Goal: Information Seeking & Learning: Learn about a topic

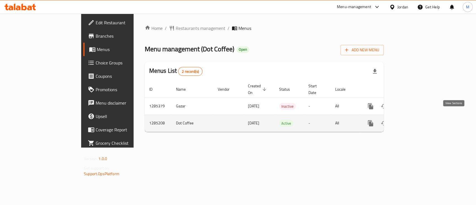
click at [414, 120] on icon "enhanced table" at bounding box center [410, 123] width 7 height 7
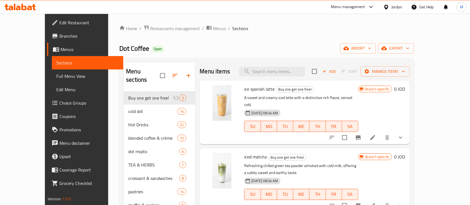
click at [343, 6] on div "Menu-management" at bounding box center [348, 7] width 34 height 7
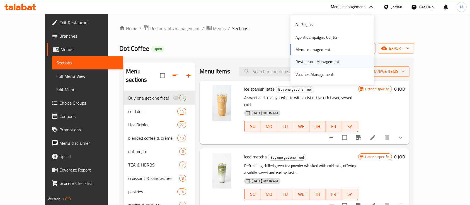
click at [333, 59] on div "Restaurant-Management" at bounding box center [318, 62] width 44 height 6
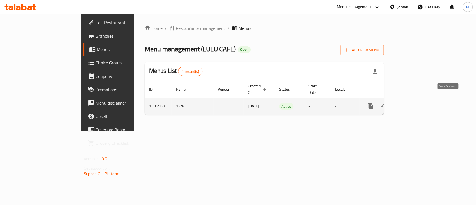
click at [414, 103] on icon "enhanced table" at bounding box center [410, 106] width 7 height 7
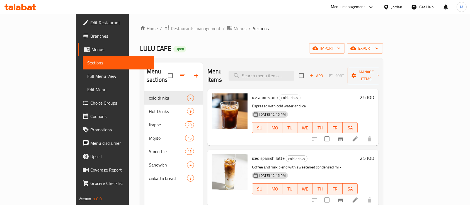
click at [252, 93] on span "ice amirecano" at bounding box center [265, 97] width 26 height 8
copy h6 "ice amirecano"
click at [252, 154] on span "iced spanish latte" at bounding box center [268, 158] width 33 height 8
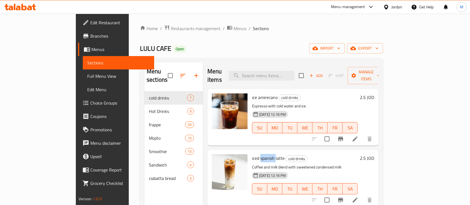
click at [252, 154] on span "iced spanish latte" at bounding box center [268, 158] width 33 height 8
copy h6 "iced spanish latte"
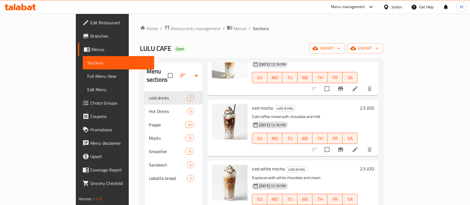
scroll to position [112, 0]
drag, startPoint x: 254, startPoint y: 100, endPoint x: 242, endPoint y: 100, distance: 12.3
click at [252, 104] on h6 "iced mocha cold drinks" at bounding box center [305, 108] width 106 height 8
copy span "mocha"
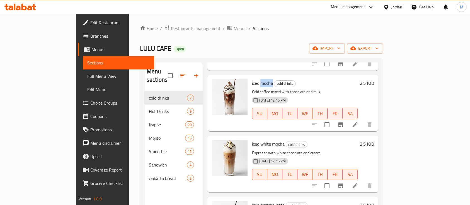
scroll to position [149, 0]
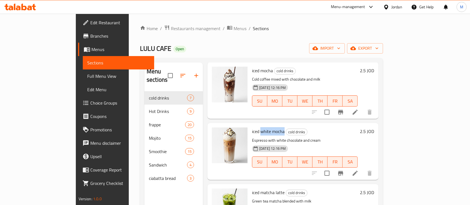
drag, startPoint x: 242, startPoint y: 123, endPoint x: 265, endPoint y: 122, distance: 23.5
click at [265, 127] on span "iced white mocha" at bounding box center [268, 131] width 33 height 8
copy span "white mocha"
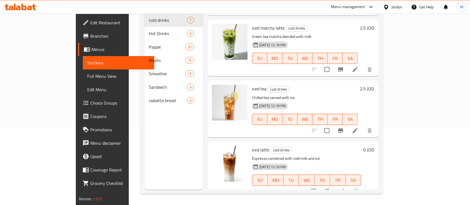
scroll to position [78, 0]
click at [252, 84] on span "iced tea" at bounding box center [259, 88] width 15 height 8
copy h6 "iced tea"
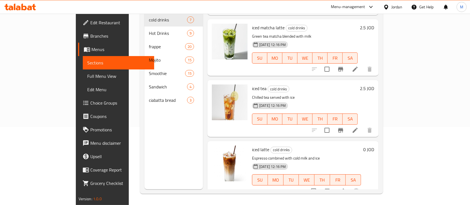
click at [252, 145] on span "iced latte" at bounding box center [260, 149] width 17 height 8
copy h6 "iced latte"
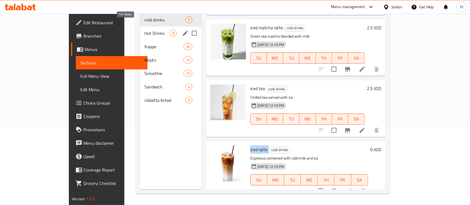
click at [144, 30] on span "Hot Drinks" at bounding box center [156, 33] width 25 height 7
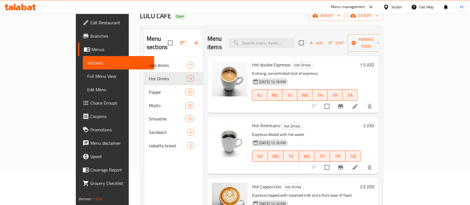
scroll to position [4, 0]
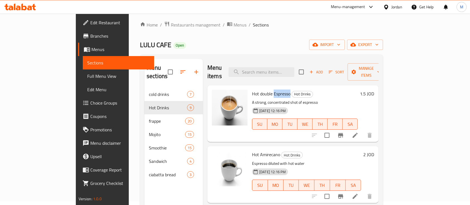
drag, startPoint x: 255, startPoint y: 85, endPoint x: 271, endPoint y: 85, distance: 16.5
click at [271, 90] on span "Hot double Espresso" at bounding box center [271, 94] width 38 height 8
copy span "Espresso"
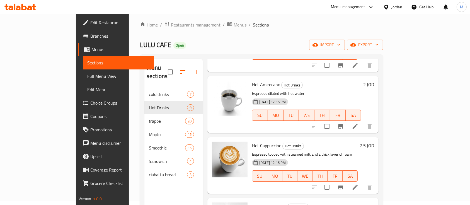
scroll to position [74, 0]
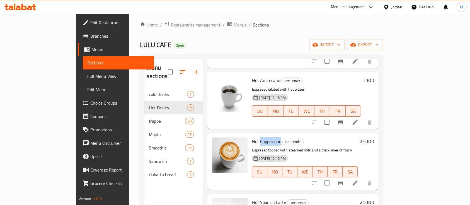
drag, startPoint x: 261, startPoint y: 133, endPoint x: 243, endPoint y: 134, distance: 18.1
click at [252, 137] on span "Hot Cappuccino" at bounding box center [266, 141] width 29 height 8
copy span "appuccino"
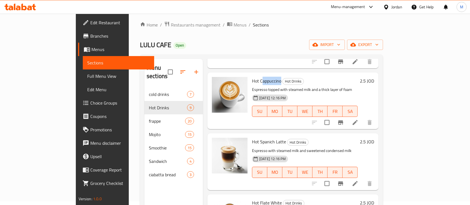
scroll to position [149, 0]
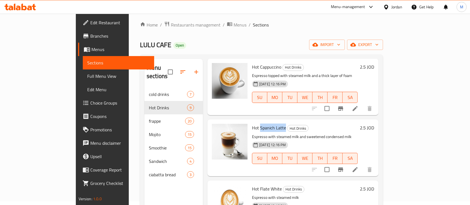
drag, startPoint x: 241, startPoint y: 120, endPoint x: 266, endPoint y: 119, distance: 24.3
click at [266, 124] on span "Hot Spanich Latte" at bounding box center [269, 128] width 34 height 8
copy span "Spanich Latte"
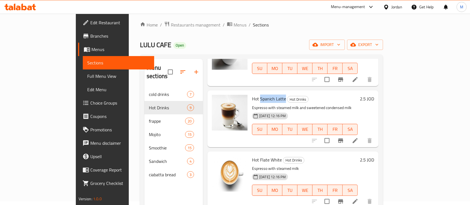
scroll to position [223, 0]
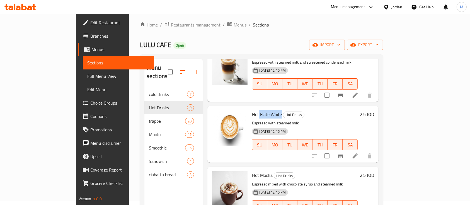
drag, startPoint x: 262, startPoint y: 106, endPoint x: 240, endPoint y: 100, distance: 22.0
click at [250, 108] on div "Hot Flate White Hot Drinks Espresso with steamed milk [DATE] 12:16 PM SU MO TU …" at bounding box center [305, 134] width 110 height 52
copy span "Flate White"
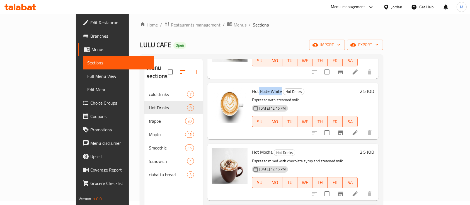
scroll to position [260, 0]
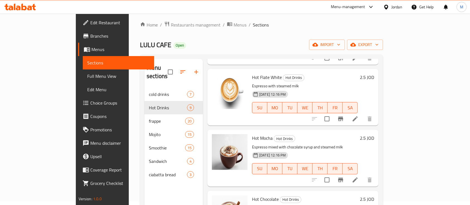
click at [252, 134] on span "Hot Mocha" at bounding box center [262, 138] width 21 height 8
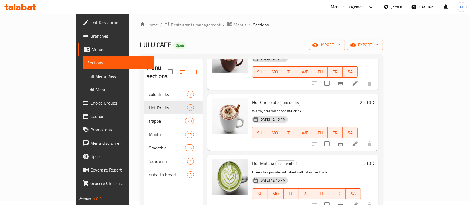
click at [253, 98] on span "Hot Chocolate" at bounding box center [265, 102] width 27 height 8
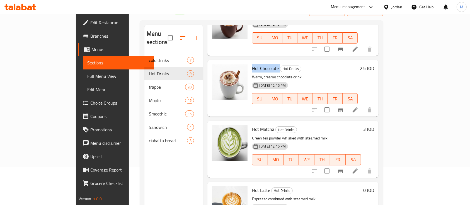
scroll to position [78, 0]
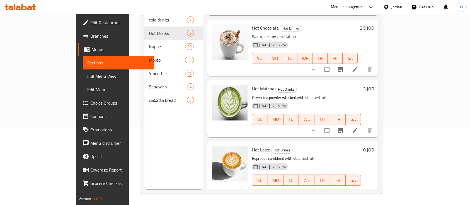
click at [252, 84] on span "Hot Matcha" at bounding box center [263, 88] width 22 height 8
click at [252, 146] on span "Hot Latte" at bounding box center [261, 150] width 18 height 8
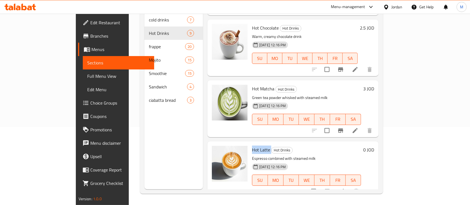
click at [252, 146] on span "Hot Latte" at bounding box center [261, 150] width 18 height 8
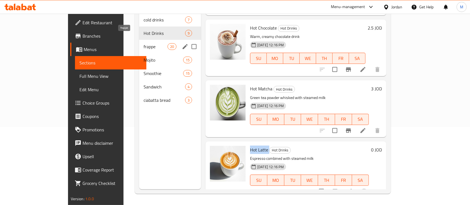
click at [144, 43] on span "frappe" at bounding box center [156, 46] width 24 height 7
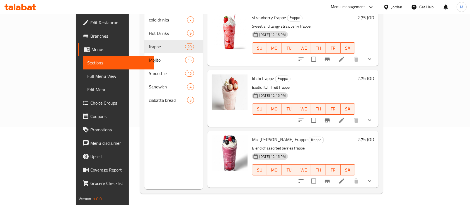
scroll to position [171, 0]
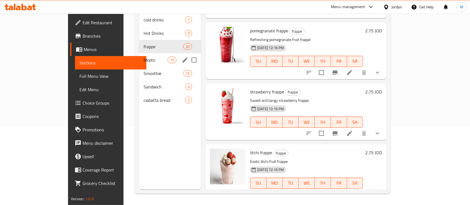
click at [144, 57] on span "Mojito" at bounding box center [156, 60] width 24 height 7
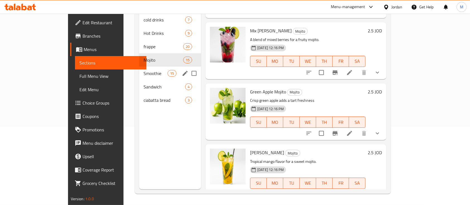
click at [139, 68] on div "Smoothie 15" at bounding box center [170, 73] width 62 height 13
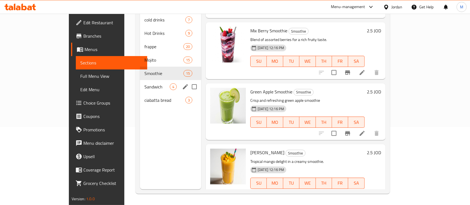
click at [144, 83] on span "Sandwich" at bounding box center [156, 86] width 25 height 7
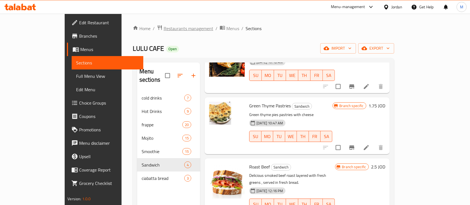
click at [164, 30] on span "Restaurants management" at bounding box center [189, 28] width 50 height 7
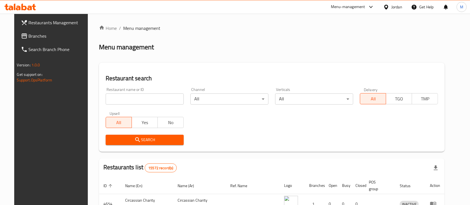
click at [150, 102] on input "search" at bounding box center [145, 98] width 78 height 11
type input "blooming"
click at [152, 139] on span "Search" at bounding box center [144, 139] width 69 height 7
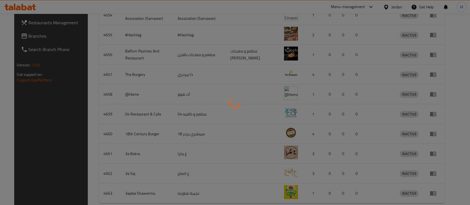
scroll to position [33, 0]
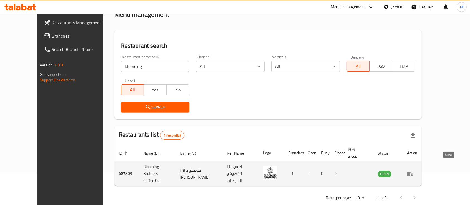
click at [417, 170] on link "enhanced table" at bounding box center [412, 173] width 10 height 7
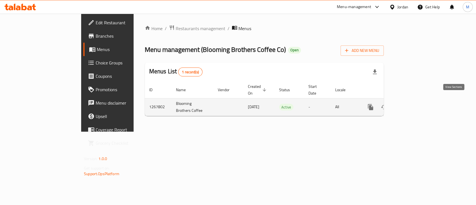
click at [414, 104] on icon "enhanced table" at bounding box center [410, 107] width 7 height 7
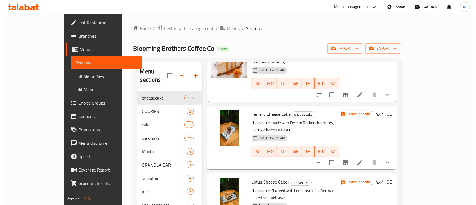
scroll to position [260, 0]
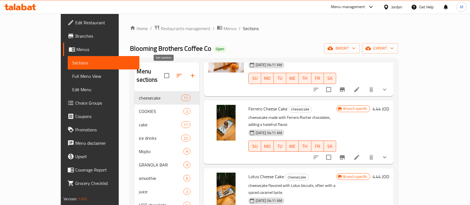
click at [177, 74] on icon "button" at bounding box center [179, 75] width 5 height 3
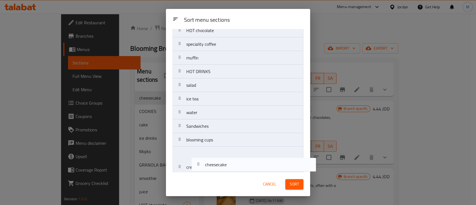
scroll to position [148, 0]
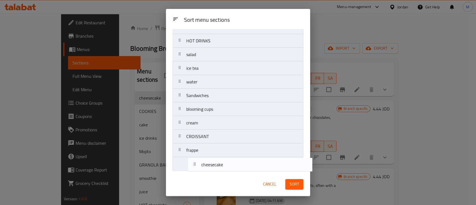
drag, startPoint x: 186, startPoint y: 53, endPoint x: 190, endPoint y: 168, distance: 114.7
click at [190, 168] on nav "cheesecake COOKIES cake ice drinks Mojito GRANOLA BAR smoothie juice HOT chocol…" at bounding box center [238, 34] width 131 height 274
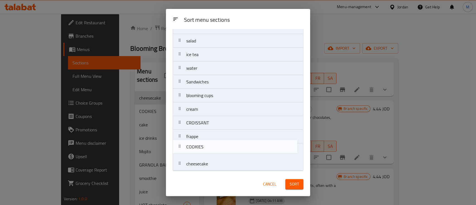
drag, startPoint x: 212, startPoint y: 57, endPoint x: 212, endPoint y: 158, distance: 100.9
click at [212, 158] on nav "COOKIES cake ice drinks Mojito GRANOLA BAR smoothie juice HOT chocolate special…" at bounding box center [238, 34] width 131 height 274
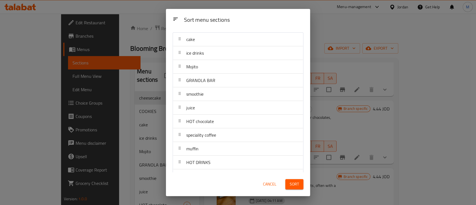
scroll to position [0, 0]
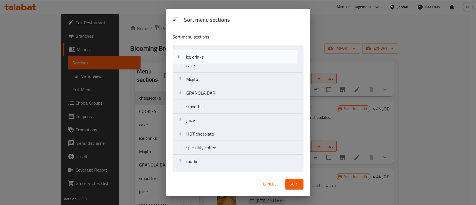
drag, startPoint x: 209, startPoint y: 67, endPoint x: 207, endPoint y: 57, distance: 10.5
click at [207, 57] on nav "cake ice drinks Mojito GRANOLA BAR smoothie juice HOT chocolate speciality coff…" at bounding box center [238, 182] width 131 height 274
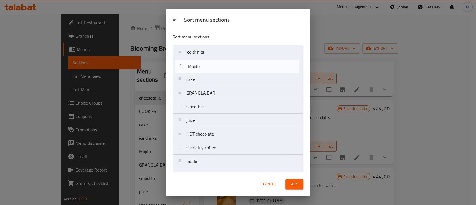
drag, startPoint x: 207, startPoint y: 83, endPoint x: 208, endPoint y: 69, distance: 14.6
click at [208, 69] on nav "ice drinks cake Mojito GRANOLA BAR smoothie juice HOT chocolate speciality coff…" at bounding box center [238, 182] width 131 height 274
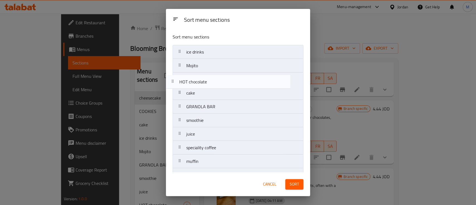
drag, startPoint x: 209, startPoint y: 138, endPoint x: 202, endPoint y: 84, distance: 54.5
click at [202, 84] on nav "ice drinks Mojito cake GRANOLA BAR smoothie juice HOT chocolate speciality coff…" at bounding box center [238, 182] width 131 height 274
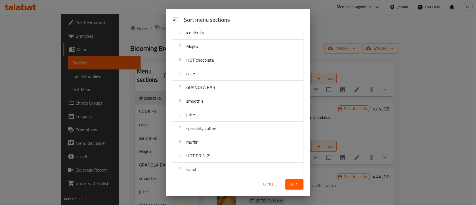
scroll to position [37, 0]
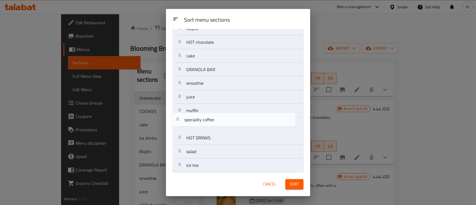
drag, startPoint x: 212, startPoint y: 115, endPoint x: 210, endPoint y: 123, distance: 8.3
click at [210, 123] on nav "ice drinks Mojito HOT chocolate cake GRANOLA BAR smoothie juice speciality coff…" at bounding box center [238, 145] width 131 height 274
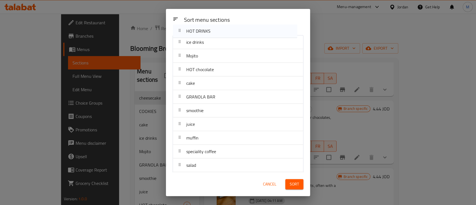
scroll to position [0, 0]
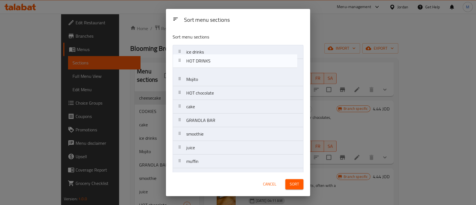
drag, startPoint x: 216, startPoint y: 141, endPoint x: 214, endPoint y: 65, distance: 76.1
click at [214, 65] on nav "ice drinks Mojito HOT chocolate cake GRANOLA BAR smoothie juice muffin speciali…" at bounding box center [238, 182] width 131 height 274
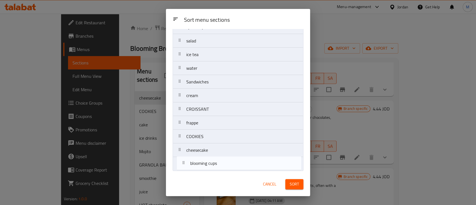
scroll to position [148, 0]
drag, startPoint x: 211, startPoint y: 135, endPoint x: 215, endPoint y: 167, distance: 32.6
click at [215, 167] on nav "ice drinks HOT DRINKS Mojito HOT chocolate cake GRANOLA BAR smoothie juice muff…" at bounding box center [238, 34] width 131 height 274
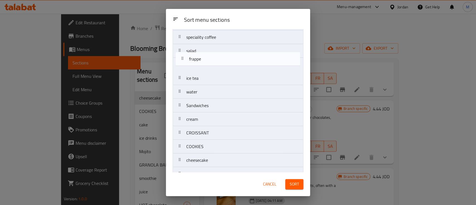
drag, startPoint x: 203, startPoint y: 124, endPoint x: 207, endPoint y: 59, distance: 64.5
click at [207, 59] on nav "ice drinks HOT DRINKS Mojito HOT chocolate cake GRANOLA BAR smoothie juice muff…" at bounding box center [238, 44] width 131 height 274
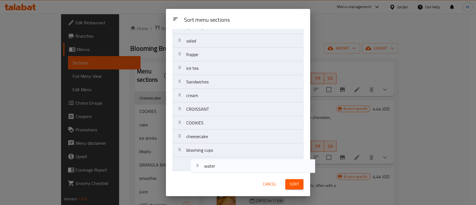
click at [217, 182] on div "Sort menu sections Sort menu sections ice drinks HOT DRINKS Mojito HOT chocolat…" at bounding box center [238, 102] width 144 height 187
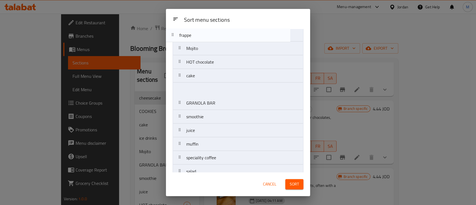
scroll to position [0, 0]
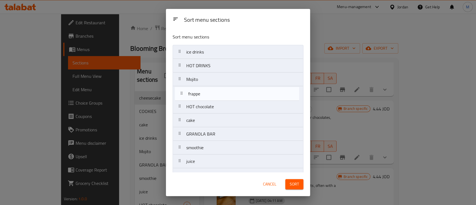
drag, startPoint x: 218, startPoint y: 97, endPoint x: 215, endPoint y: 96, distance: 3.2
click at [219, 93] on nav "ice drinks HOT DRINKS Mojito HOT chocolate cake GRANOLA BAR smoothie juice muff…" at bounding box center [238, 182] width 131 height 274
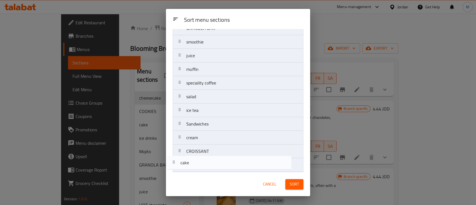
scroll to position [148, 0]
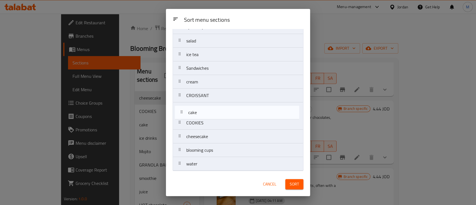
drag, startPoint x: 219, startPoint y: 124, endPoint x: 220, endPoint y: 120, distance: 3.8
click at [220, 120] on nav "ice drinks HOT DRINKS Mojito frappe HOT chocolate cake GRANOLA BAR smoothie jui…" at bounding box center [238, 34] width 131 height 274
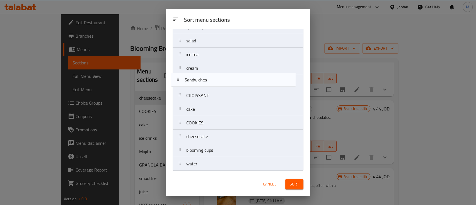
drag, startPoint x: 214, startPoint y: 73, endPoint x: 212, endPoint y: 88, distance: 14.6
click at [212, 88] on nav "ice drinks HOT DRINKS Mojito frappe HOT chocolate GRANOLA BAR smoothie juice mu…" at bounding box center [238, 34] width 131 height 274
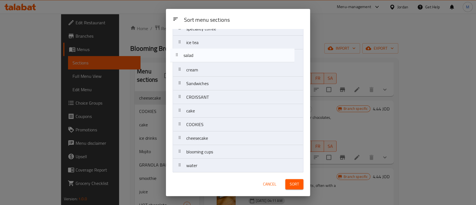
scroll to position [145, 0]
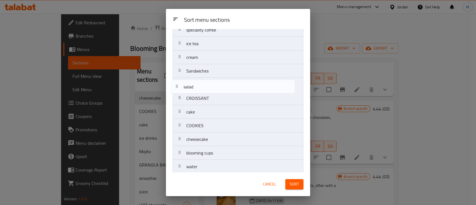
drag, startPoint x: 205, startPoint y: 44, endPoint x: 201, endPoint y: 93, distance: 49.3
click at [201, 93] on nav "ice drinks HOT DRINKS Mojito frappe HOT chocolate GRANOLA BAR smoothie juice mu…" at bounding box center [238, 37] width 131 height 274
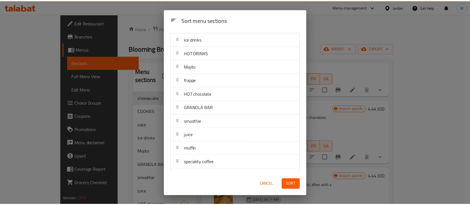
scroll to position [0, 0]
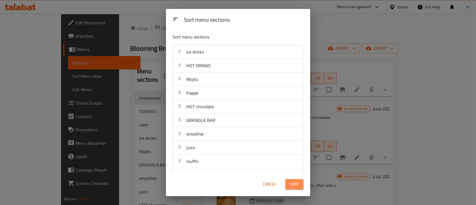
click at [293, 182] on span "Sort" at bounding box center [294, 184] width 9 height 7
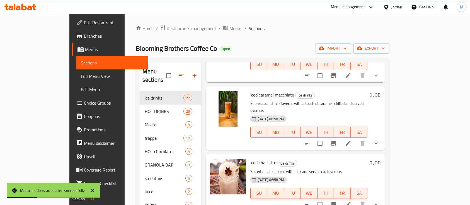
click at [252, 91] on span "iced caramel macchiato" at bounding box center [272, 95] width 44 height 8
click at [250, 158] on span "iced chai latte" at bounding box center [263, 162] width 26 height 8
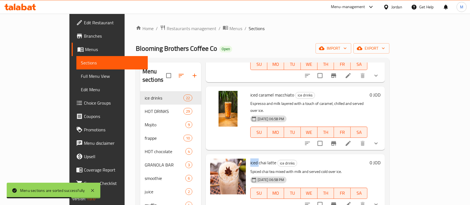
click at [250, 158] on span "iced chai latte" at bounding box center [263, 162] width 26 height 8
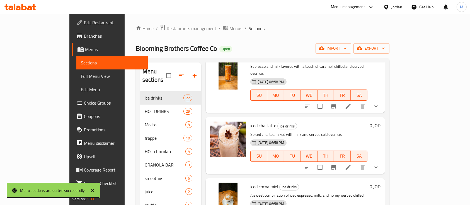
click at [250, 182] on span "iced cocoa miel" at bounding box center [264, 186] width 28 height 8
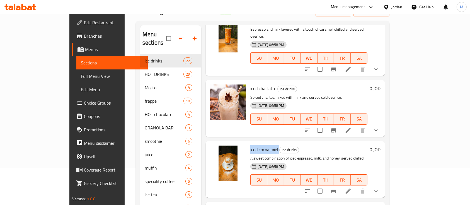
scroll to position [372, 0]
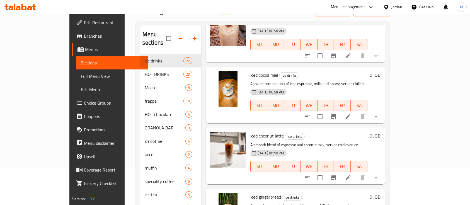
click at [250, 132] on span "iced coconut latte" at bounding box center [266, 136] width 33 height 8
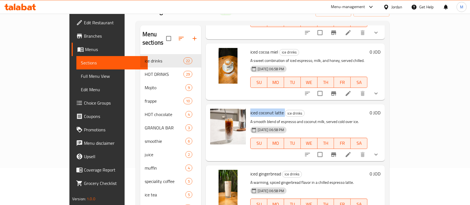
scroll to position [409, 0]
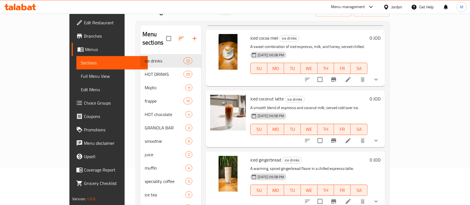
click at [250, 156] on span "iced gingerbread" at bounding box center [265, 160] width 31 height 8
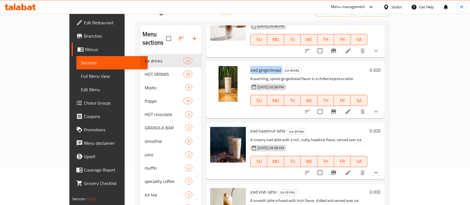
scroll to position [520, 0]
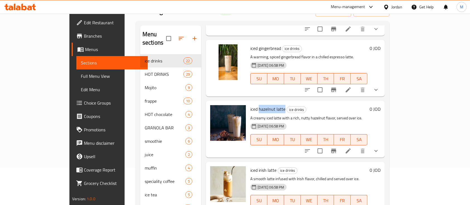
drag, startPoint x: 268, startPoint y: 80, endPoint x: 241, endPoint y: 79, distance: 26.2
click at [250, 105] on h6 "iced hazelnut latte ice drinks" at bounding box center [308, 109] width 117 height 8
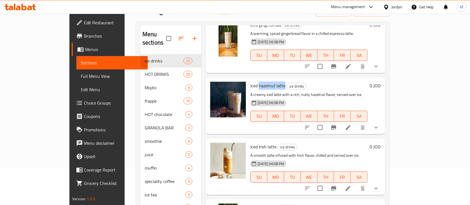
scroll to position [558, 0]
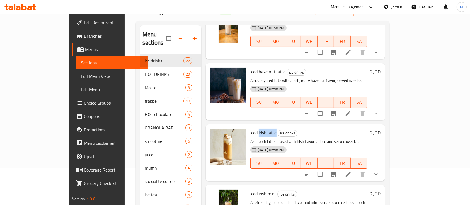
drag, startPoint x: 259, startPoint y: 104, endPoint x: 241, endPoint y: 103, distance: 17.9
click at [250, 129] on span "iced irish latte" at bounding box center [263, 133] width 26 height 8
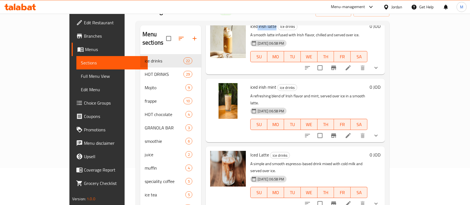
scroll to position [669, 0]
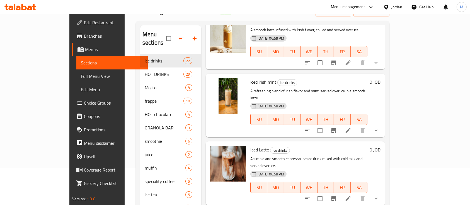
click at [250, 146] on span "Iced Latte" at bounding box center [259, 150] width 19 height 8
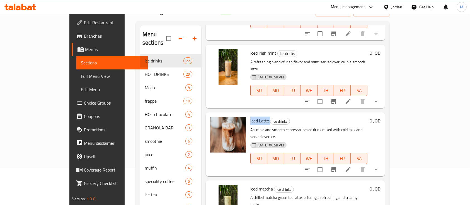
scroll to position [743, 0]
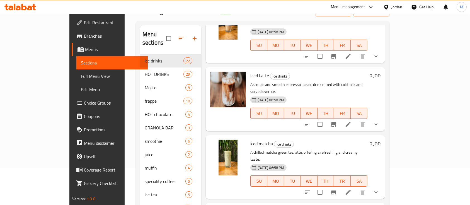
click at [250, 139] on span "iced matcha" at bounding box center [261, 143] width 23 height 8
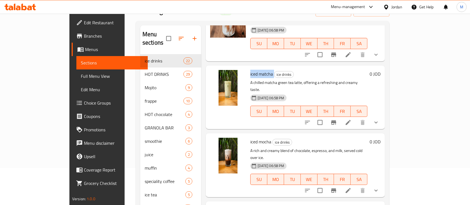
scroll to position [818, 0]
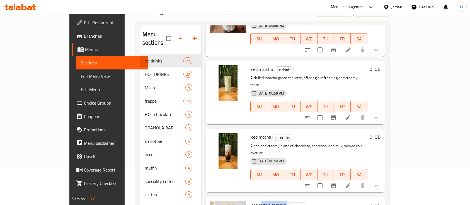
drag, startPoint x: 270, startPoint y: 148, endPoint x: 245, endPoint y: 148, distance: 24.6
click at [250, 201] on h6 "iced salted caramel ice drinks" at bounding box center [308, 205] width 117 height 8
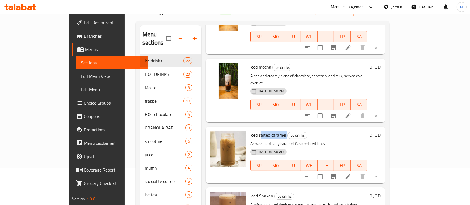
scroll to position [929, 0]
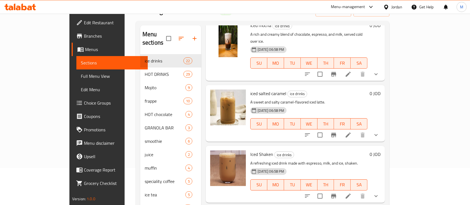
click at [250, 150] on span "Iced Shaken" at bounding box center [261, 154] width 23 height 8
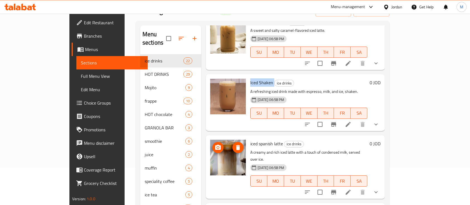
scroll to position [1004, 0]
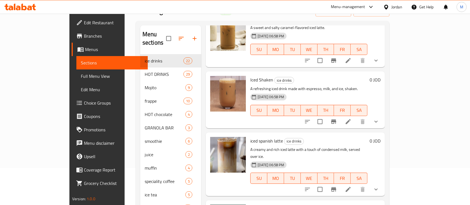
click at [250, 137] on span "iced spanish latte" at bounding box center [266, 141] width 33 height 8
drag, startPoint x: 261, startPoint y: 145, endPoint x: 242, endPoint y: 146, distance: 18.4
click at [250, 205] on h6 "iced toffee nut ice drinks" at bounding box center [308, 209] width 117 height 8
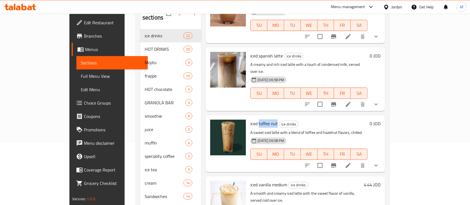
scroll to position [74, 0]
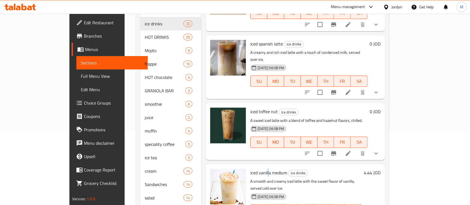
click at [251, 168] on span "iced vanilla medium" at bounding box center [268, 172] width 37 height 8
drag, startPoint x: 253, startPoint y: 109, endPoint x: 242, endPoint y: 109, distance: 10.9
click at [250, 168] on span "iced vanilla medium" at bounding box center [268, 172] width 37 height 8
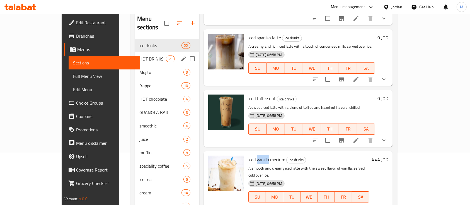
scroll to position [15, 0]
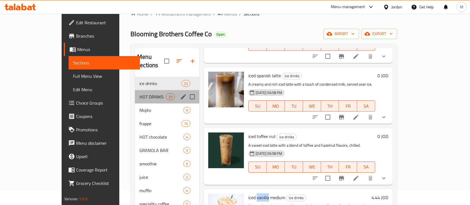
click at [135, 92] on div "HOT DRINKS 29" at bounding box center [167, 96] width 64 height 13
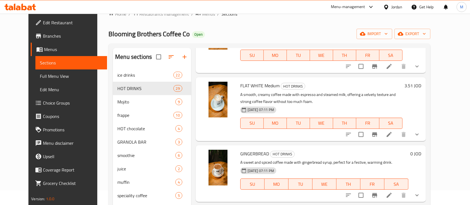
scroll to position [803, 0]
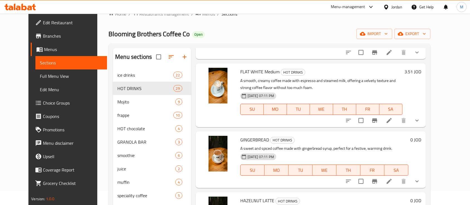
click at [254, 136] on span "GINGERBREAD" at bounding box center [254, 140] width 29 height 8
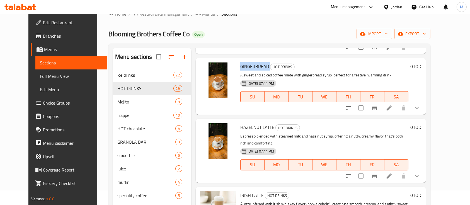
scroll to position [878, 0]
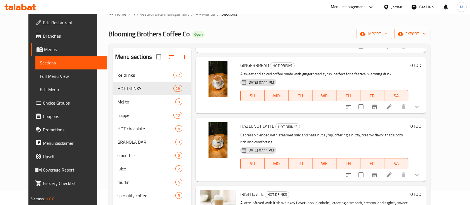
click at [250, 122] on span "HAZELNUT LATTE" at bounding box center [257, 126] width 34 height 8
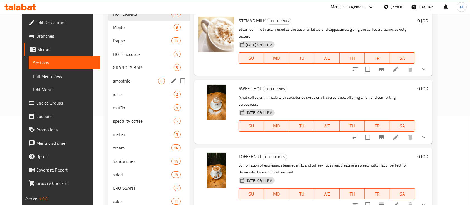
scroll to position [52, 0]
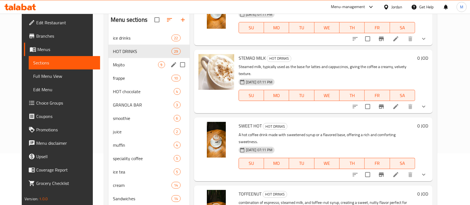
click at [113, 70] on div "Mojito 9" at bounding box center [148, 64] width 81 height 13
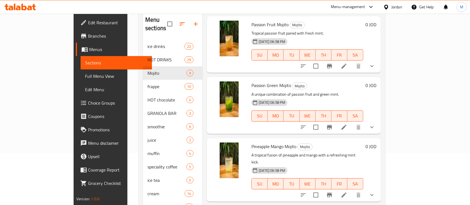
scroll to position [197, 0]
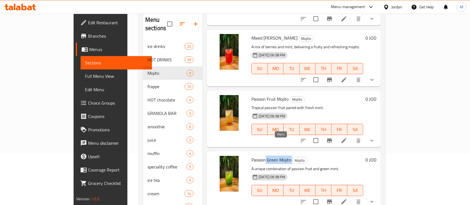
drag, startPoint x: 248, startPoint y: 142, endPoint x: 272, endPoint y: 146, distance: 24.3
click at [274, 156] on h6 "Passion Green [PERSON_NAME]" at bounding box center [308, 160] width 112 height 8
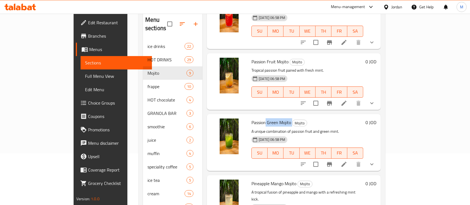
scroll to position [272, 0]
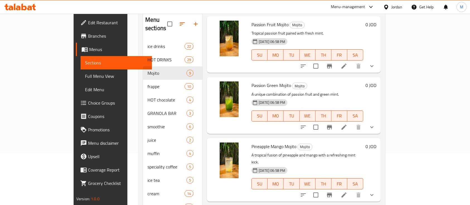
click at [252, 142] on span "Pineapple Mango Mojito" at bounding box center [274, 146] width 45 height 8
drag, startPoint x: 251, startPoint y: 132, endPoint x: 235, endPoint y: 132, distance: 15.3
click at [252, 142] on span "Pineapple Mango Mojito" at bounding box center [274, 146] width 45 height 8
drag, startPoint x: 233, startPoint y: 131, endPoint x: 252, endPoint y: 131, distance: 18.7
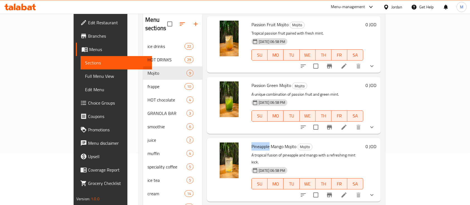
click at [252, 142] on span "Pineapple Mango Mojito" at bounding box center [274, 146] width 45 height 8
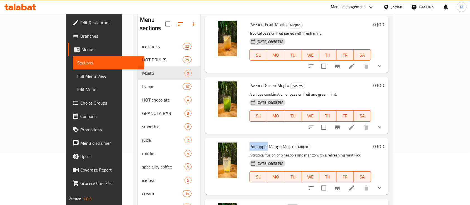
scroll to position [0, 0]
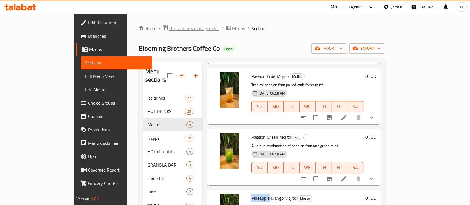
click at [170, 27] on span "Restaurants management" at bounding box center [195, 28] width 50 height 7
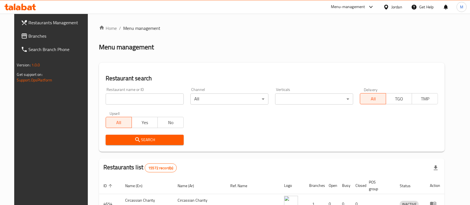
click at [147, 93] on input "search" at bounding box center [145, 98] width 78 height 11
type input "dot coffee"
click at [150, 138] on span "Search" at bounding box center [144, 139] width 69 height 7
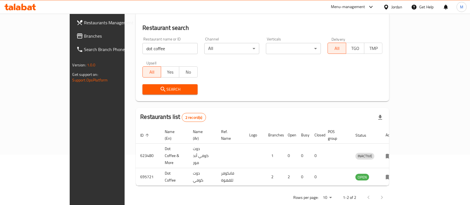
scroll to position [52, 0]
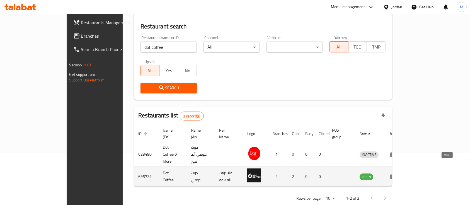
click at [400, 173] on link "enhanced table" at bounding box center [395, 176] width 10 height 7
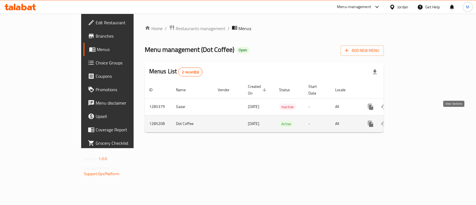
click at [417, 117] on link "enhanced table" at bounding box center [410, 123] width 13 height 13
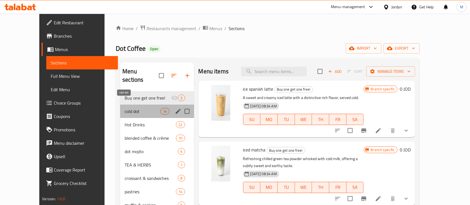
click at [125, 108] on span "cold dot" at bounding box center [143, 111] width 36 height 7
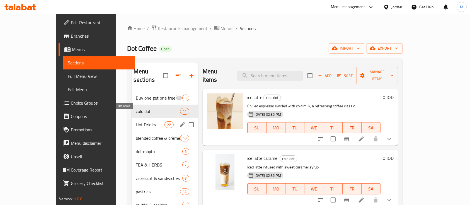
click at [136, 121] on span "Hot Drinks" at bounding box center [150, 124] width 29 height 7
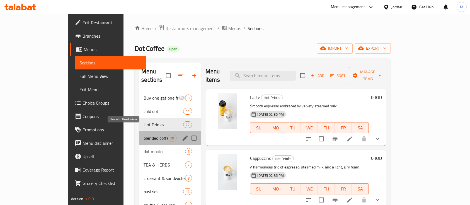
click at [144, 135] on span "blended coffee & crème" at bounding box center [156, 138] width 24 height 7
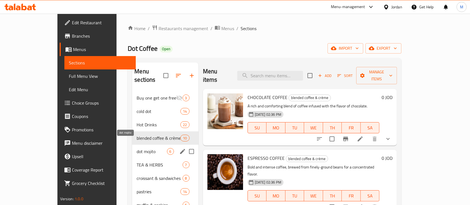
click at [137, 148] on span "dot mojito" at bounding box center [152, 151] width 30 height 7
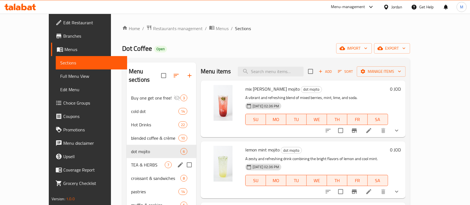
click at [127, 158] on div "TEA & HERBS 7" at bounding box center [162, 164] width 70 height 13
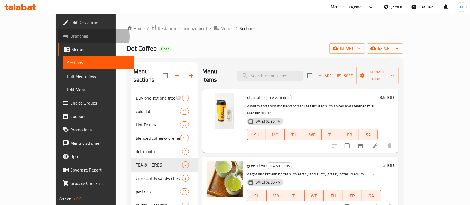
click at [70, 37] on span "Branches" at bounding box center [100, 36] width 60 height 7
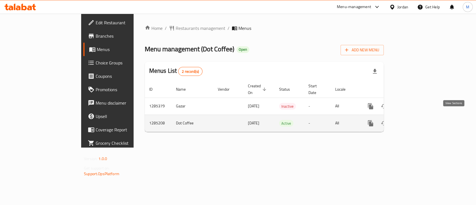
click at [414, 120] on icon "enhanced table" at bounding box center [410, 123] width 7 height 7
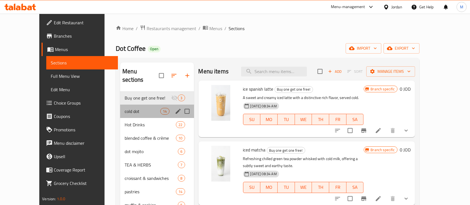
click at [122, 107] on div "cold dot 14" at bounding box center [157, 111] width 74 height 13
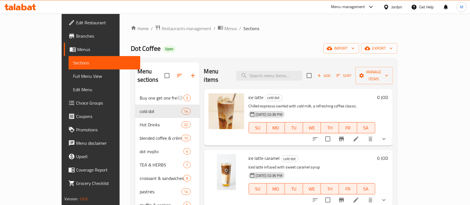
click at [249, 93] on span "ice latte" at bounding box center [256, 97] width 15 height 8
copy h6 "ice latte"
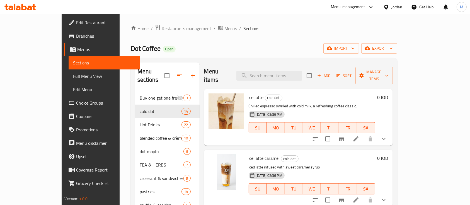
click at [254, 154] on span "ice latte caramel" at bounding box center [264, 158] width 31 height 8
copy h6 "ice latte caramel"
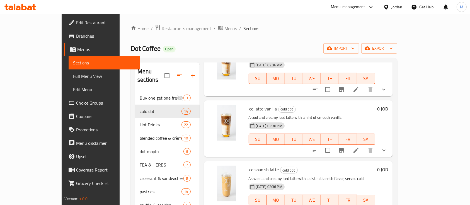
scroll to position [112, 0]
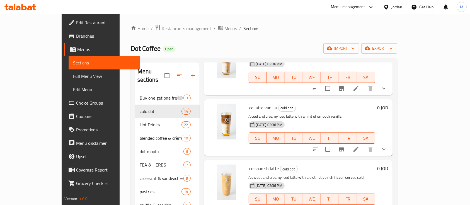
click at [249, 103] on span "ice latte vanilla" at bounding box center [263, 107] width 28 height 8
copy h6 "ice latte vanilla"
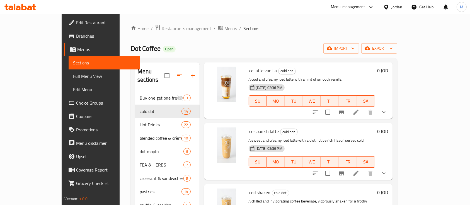
click at [252, 127] on span "ice spanish latte" at bounding box center [264, 131] width 30 height 8
copy h6 "ice spanish latte"
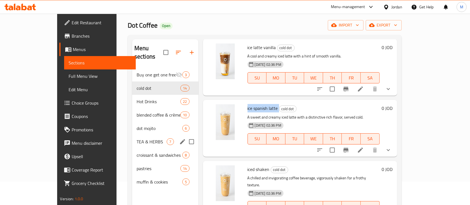
scroll to position [37, 0]
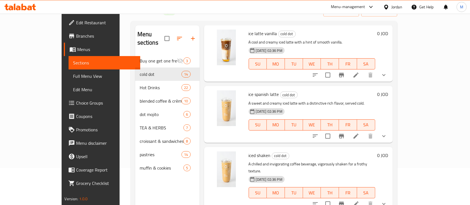
click at [249, 151] on span "iced shaken" at bounding box center [260, 155] width 22 height 8
copy h6 "iced shaken"
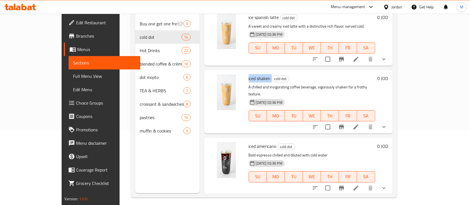
scroll to position [223, 0]
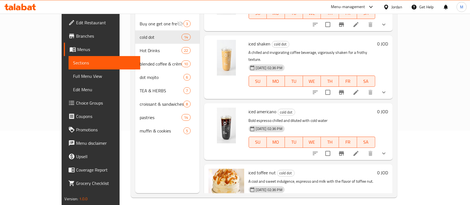
click at [249, 107] on span "iced americano" at bounding box center [263, 111] width 28 height 8
copy h6 "iced americano"
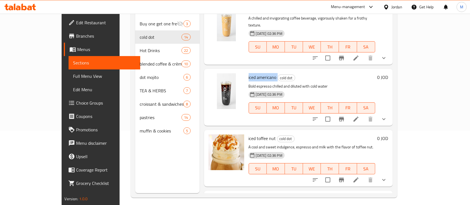
scroll to position [297, 0]
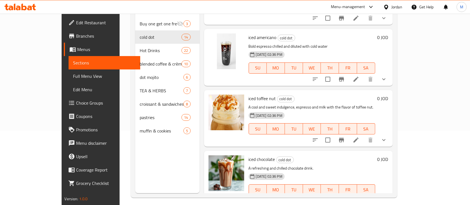
click at [249, 94] on span "iced toffee nut" at bounding box center [262, 98] width 27 height 8
copy h6 "iced toffee nut"
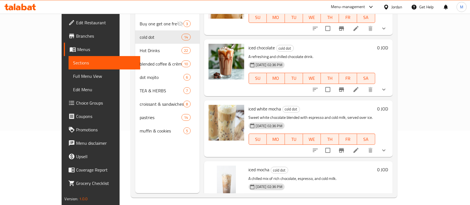
scroll to position [372, 0]
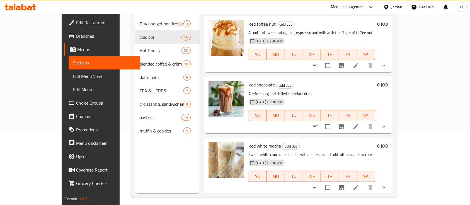
click at [249, 81] on span "iced chocolate" at bounding box center [262, 85] width 26 height 8
copy h6 "iced chocolate"
click at [249, 142] on span "iced white mocha" at bounding box center [265, 146] width 33 height 8
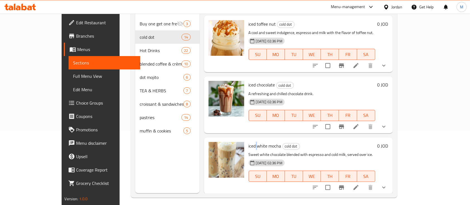
click at [249, 142] on span "iced white mocha" at bounding box center [265, 146] width 33 height 8
copy h6 "iced white mocha"
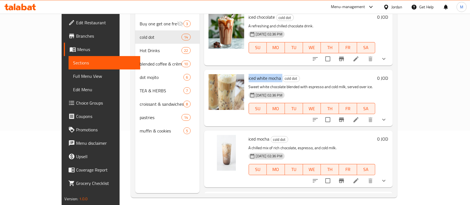
scroll to position [483, 0]
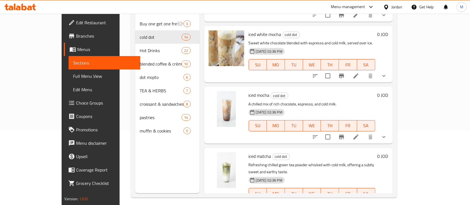
click at [249, 152] on span "iced matcha" at bounding box center [260, 156] width 23 height 8
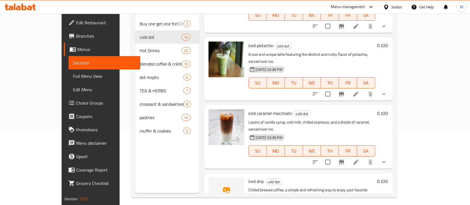
scroll to position [78, 0]
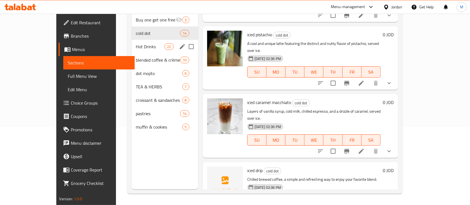
click at [136, 43] on span "Hot Drinks" at bounding box center [150, 46] width 29 height 7
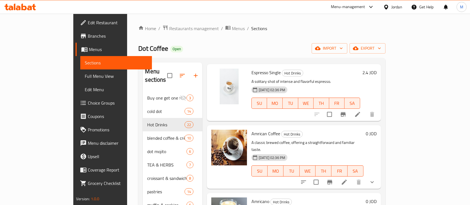
drag, startPoint x: 34, startPoint y: 38, endPoint x: 41, endPoint y: 45, distance: 9.5
click at [88, 37] on span "Branches" at bounding box center [118, 36] width 60 height 7
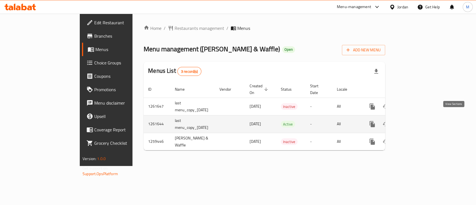
click at [419, 124] on link "enhanced table" at bounding box center [412, 123] width 13 height 13
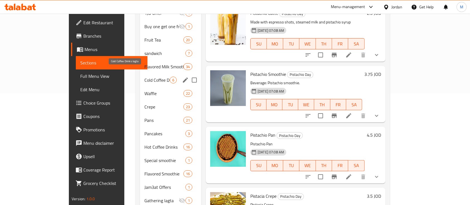
scroll to position [31, 0]
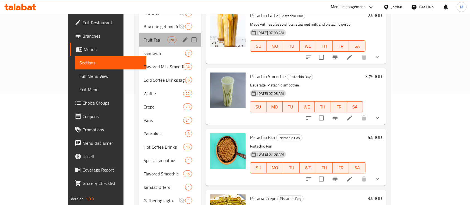
click at [139, 37] on div "Fruit Tea 20" at bounding box center [170, 39] width 62 height 13
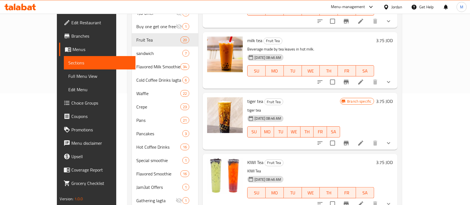
scroll to position [105, 0]
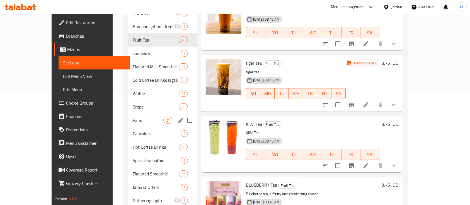
click at [128, 115] on div "Pans 21" at bounding box center [162, 119] width 69 height 13
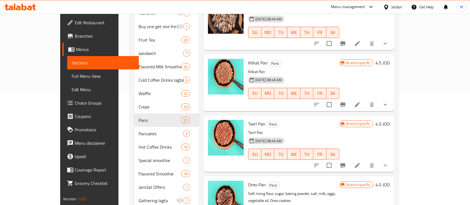
scroll to position [254, 0]
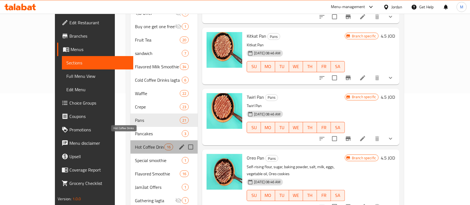
click at [135, 144] on span "Hot Coffee Drinks" at bounding box center [149, 147] width 29 height 7
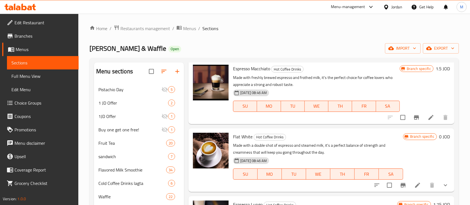
click at [339, 8] on div "Menu-management" at bounding box center [348, 7] width 34 height 7
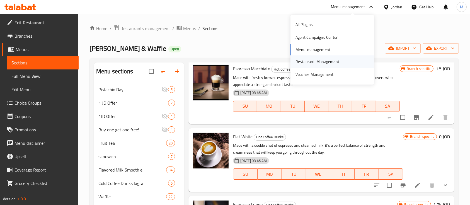
click at [330, 64] on div "Restaurant-Management" at bounding box center [318, 62] width 44 height 6
